Goal: Task Accomplishment & Management: Complete application form

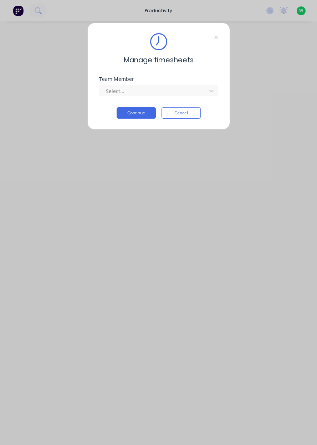
click at [105, 88] on input "text" at bounding box center [105, 90] width 1 height 7
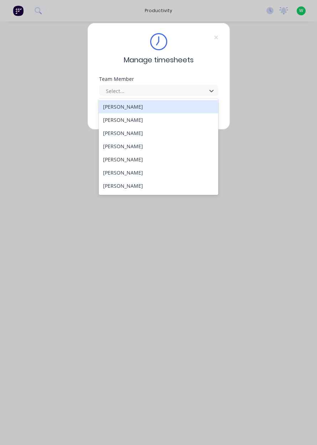
click at [114, 134] on div "[PERSON_NAME]" at bounding box center [158, 133] width 119 height 13
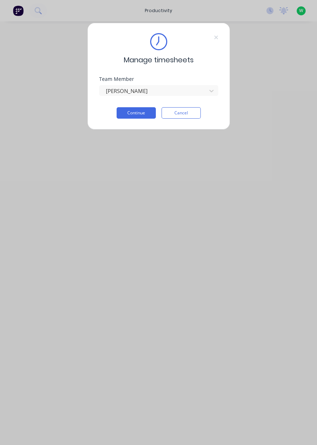
click at [122, 117] on button "Continue" at bounding box center [136, 112] width 39 height 11
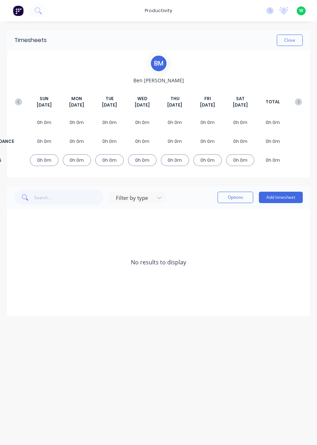
click at [271, 195] on button "Add timesheet" at bounding box center [281, 197] width 44 height 11
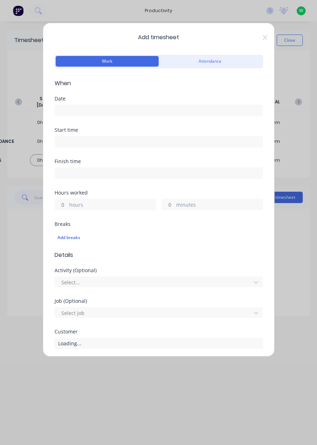
click at [70, 107] on input at bounding box center [158, 110] width 207 height 11
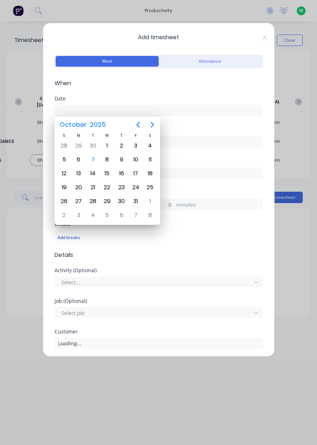
click at [134, 141] on div "3" at bounding box center [135, 145] width 11 height 11
type input "03/10/2025"
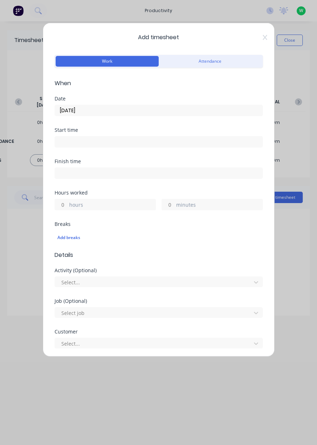
click at [88, 214] on div "Hours worked hours minutes" at bounding box center [159, 205] width 208 height 31
click at [91, 213] on div "Hours worked hours minutes" at bounding box center [159, 205] width 208 height 31
click at [89, 201] on label "hours" at bounding box center [112, 205] width 86 height 9
click at [67, 201] on input "hours" at bounding box center [61, 204] width 12 height 11
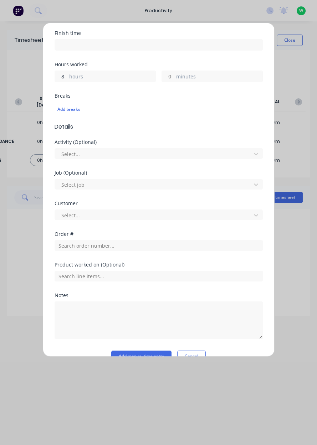
scroll to position [143, 0]
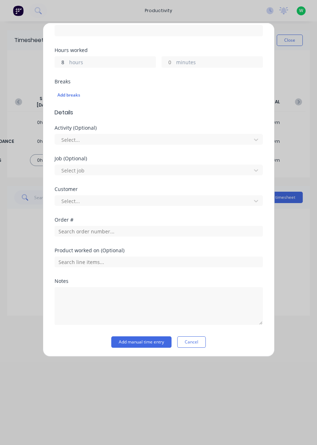
type input "8"
click at [136, 231] on input "text" at bounding box center [159, 231] width 208 height 11
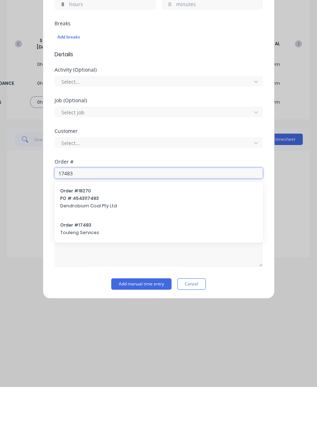
scroll to position [118, 0]
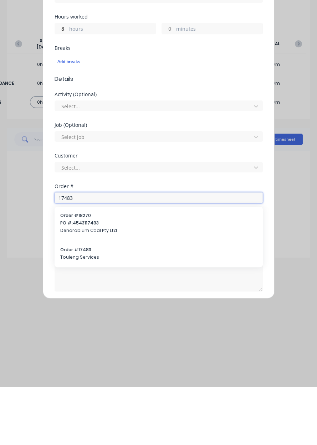
type input "17483"
click at [78, 312] on span "Touleng Services" at bounding box center [158, 315] width 197 height 6
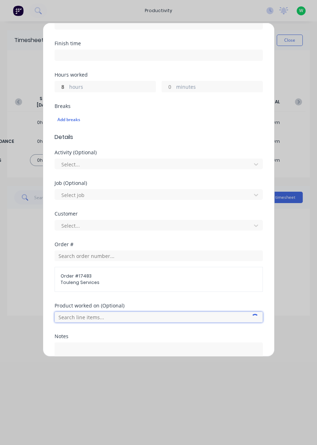
click at [79, 314] on input "text" at bounding box center [159, 317] width 208 height 11
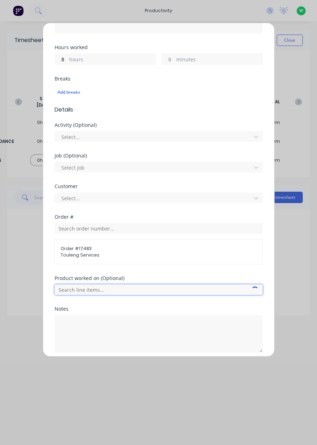
scroll to position [148, 0]
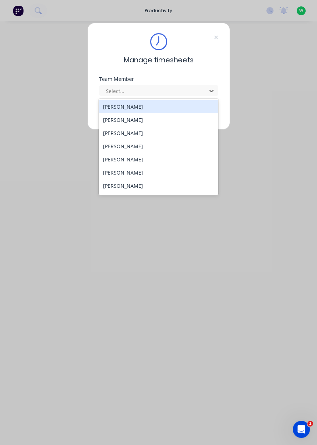
click at [113, 134] on div "[PERSON_NAME]" at bounding box center [158, 133] width 119 height 13
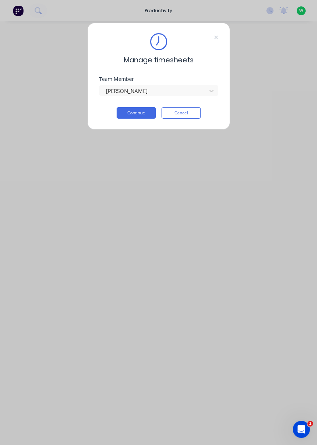
click at [130, 112] on button "Continue" at bounding box center [136, 112] width 39 height 11
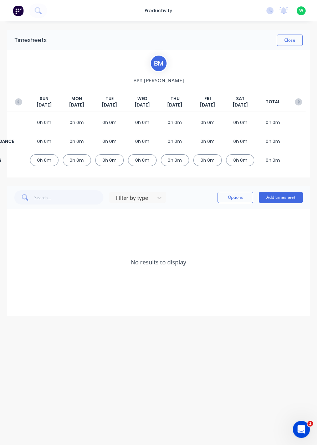
click at [275, 194] on button "Add timesheet" at bounding box center [281, 197] width 44 height 11
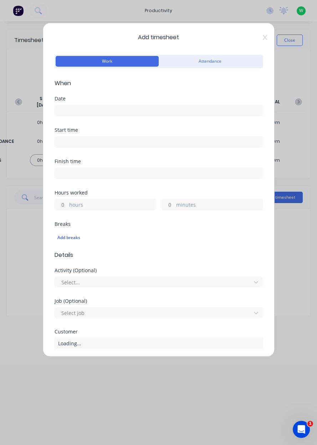
click at [22, 102] on div "Add timesheet Work Attendance When Date Start time Finish time Hours worked hou…" at bounding box center [158, 222] width 317 height 445
click at [264, 37] on icon at bounding box center [264, 37] width 4 height 5
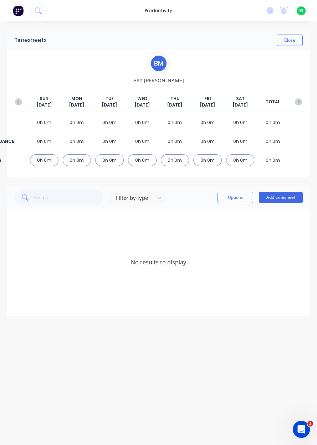
click at [18, 103] on icon "button" at bounding box center [18, 102] width 2 height 4
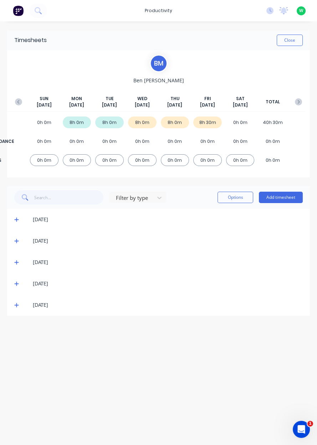
click at [210, 126] on div "8h 30m" at bounding box center [207, 123] width 29 height 12
click at [198, 123] on div "8h 30m" at bounding box center [207, 123] width 29 height 12
click at [201, 125] on div "8h 30m" at bounding box center [207, 123] width 29 height 12
click at [299, 101] on icon "button" at bounding box center [299, 102] width 2 height 4
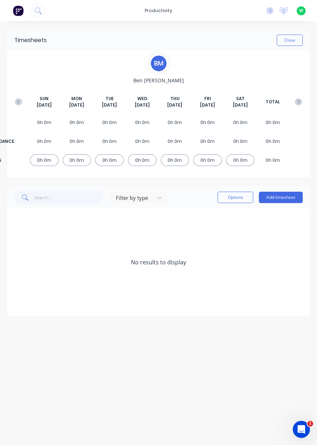
click at [24, 106] on div "[DATE] [DATE] [DATE] [DATE] [DATE] [DATE] [DATE] TOTAL" at bounding box center [158, 104] width 294 height 16
click at [21, 106] on button "button" at bounding box center [18, 102] width 14 height 13
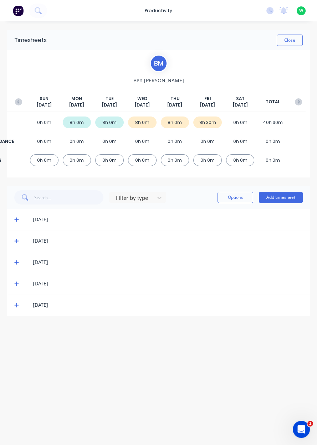
click at [300, 105] on button "button" at bounding box center [298, 102] width 14 height 13
